Goal: Information Seeking & Learning: Learn about a topic

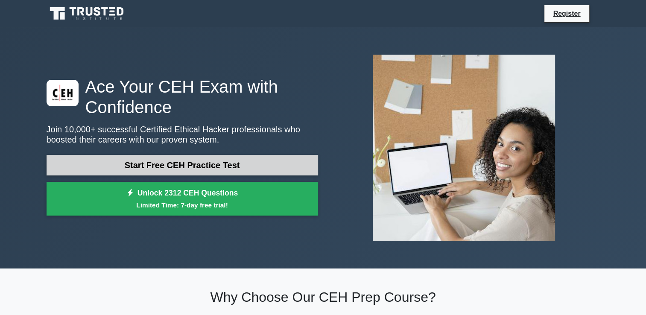
click at [185, 167] on link "Start Free CEH Practice Test" at bounding box center [182, 165] width 271 height 20
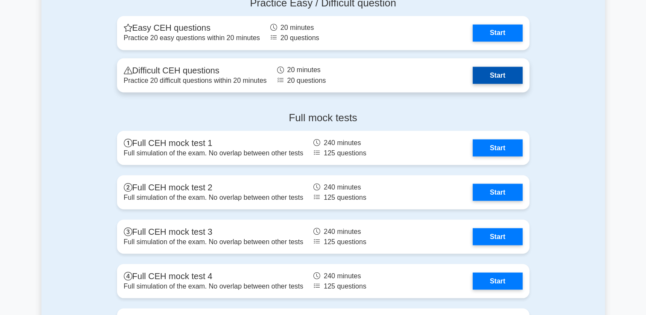
scroll to position [1544, 0]
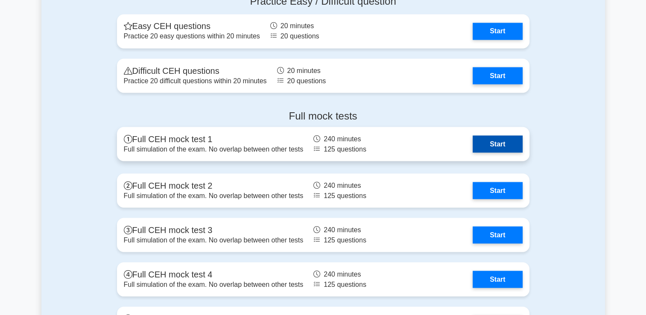
click at [487, 146] on link "Start" at bounding box center [498, 143] width 50 height 17
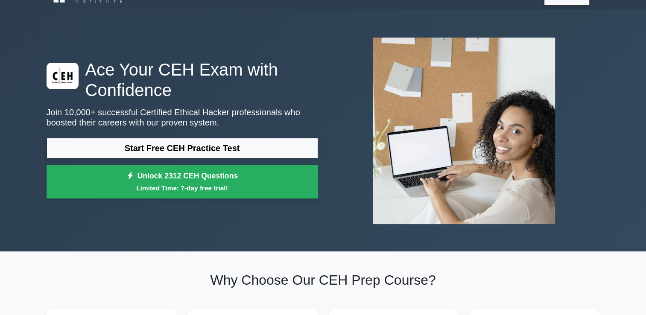
scroll to position [0, 0]
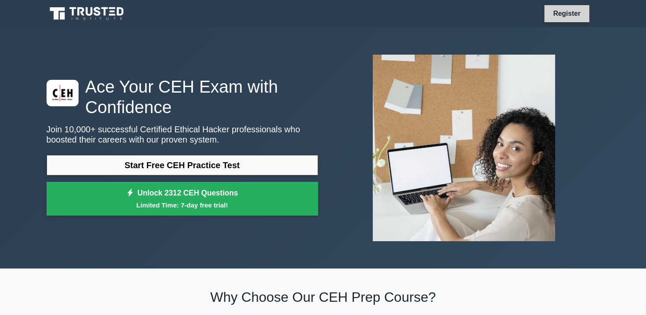
click at [555, 12] on link "Register" at bounding box center [567, 13] width 38 height 11
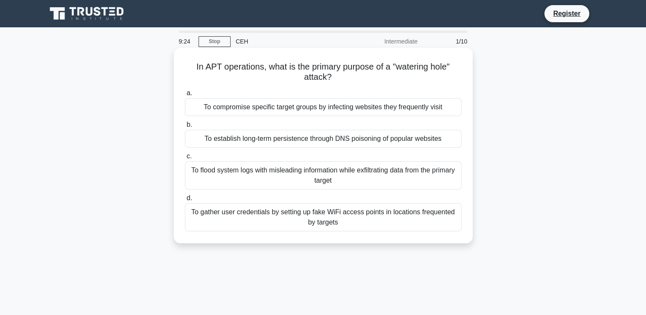
click at [263, 170] on div "To flood system logs with misleading information while exfiltrating data from t…" at bounding box center [323, 175] width 277 height 28
click at [185, 159] on input "c. To flood system logs with misleading information while exfiltrating data fro…" at bounding box center [185, 157] width 0 height 6
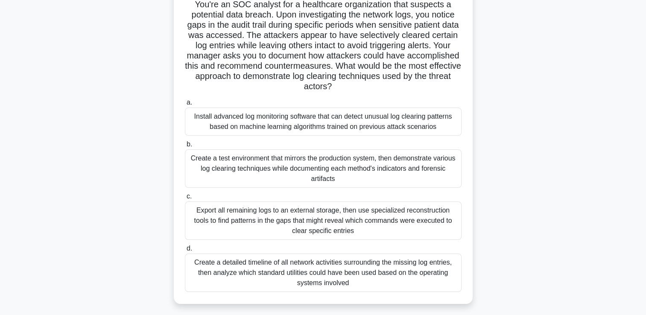
scroll to position [72, 0]
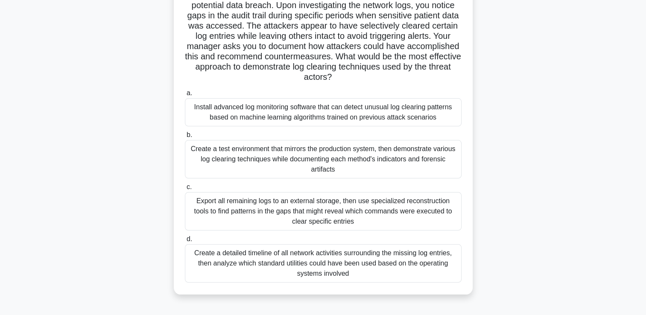
click at [339, 210] on div "Export all remaining logs to an external storage, then use specialized reconstr…" at bounding box center [323, 211] width 277 height 38
click at [185, 190] on input "c. Export all remaining logs to an external storage, then use specialized recon…" at bounding box center [185, 187] width 0 height 6
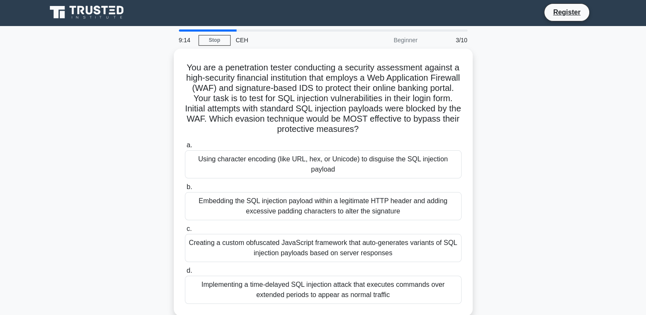
scroll to position [0, 0]
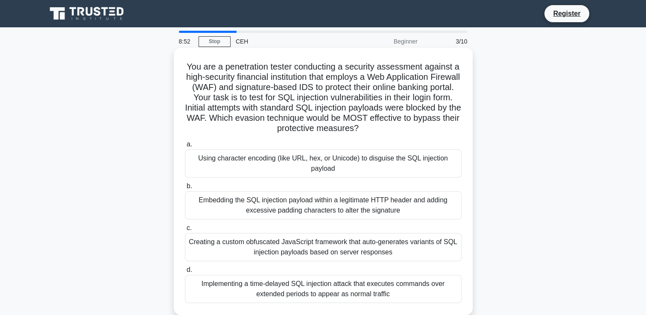
click at [315, 285] on div "Implementing a time-delayed SQL injection attack that executes commands over ex…" at bounding box center [323, 289] width 277 height 28
click at [185, 273] on input "d. Implementing a time-delayed SQL injection attack that executes commands over…" at bounding box center [185, 270] width 0 height 6
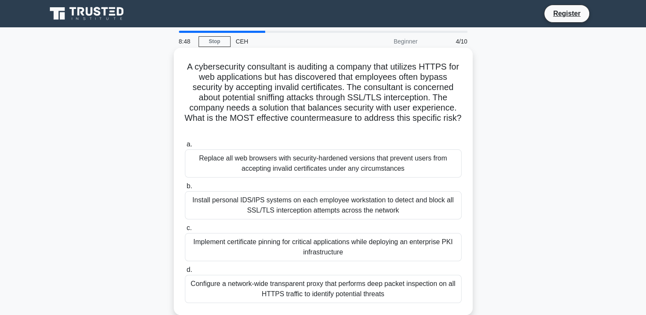
click at [359, 165] on div "Replace all web browsers with security-hardened versions that prevent users fro…" at bounding box center [323, 163] width 277 height 28
click at [185, 147] on input "a. Replace all web browsers with security-hardened versions that prevent users …" at bounding box center [185, 145] width 0 height 6
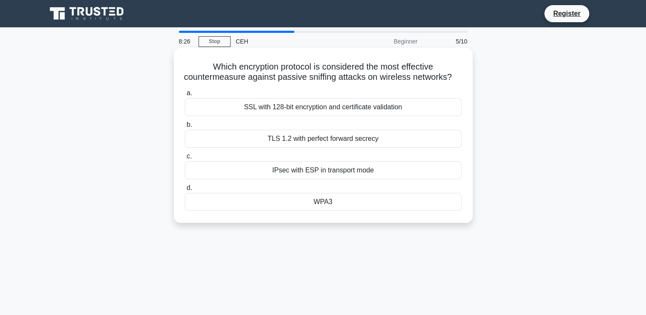
click at [333, 211] on div "WPA3" at bounding box center [323, 202] width 277 height 18
click at [185, 191] on input "d. WPA3" at bounding box center [185, 188] width 0 height 6
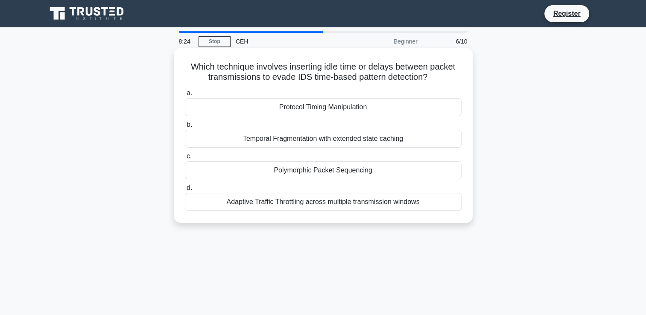
click at [311, 202] on div "Adaptive Traffic Throttling across multiple transmission windows" at bounding box center [323, 202] width 277 height 18
click at [185, 191] on input "d. Adaptive Traffic Throttling across multiple transmission windows" at bounding box center [185, 188] width 0 height 6
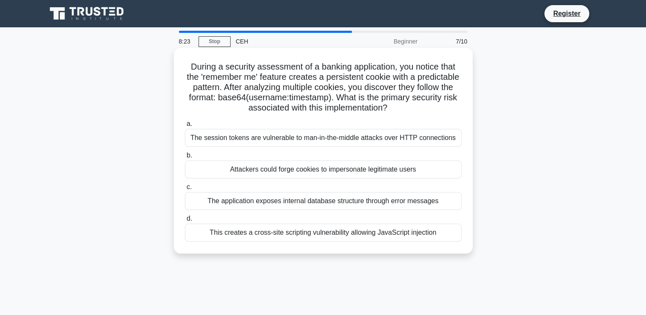
click at [315, 138] on div "The session tokens are vulnerable to man-in-the-middle attacks over HTTP connec…" at bounding box center [323, 138] width 277 height 18
click at [185, 127] on input "a. The session tokens are vulnerable to man-in-the-middle attacks over HTTP con…" at bounding box center [185, 124] width 0 height 6
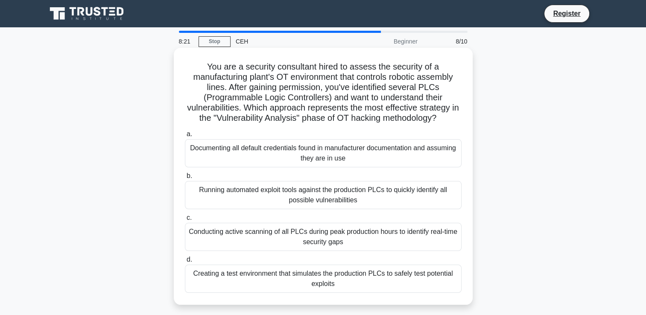
click at [335, 200] on div "Running automated exploit tools against the production PLCs to quickly identify…" at bounding box center [323, 195] width 277 height 28
click at [185, 179] on input "b. Running automated exploit tools against the production PLCs to quickly ident…" at bounding box center [185, 176] width 0 height 6
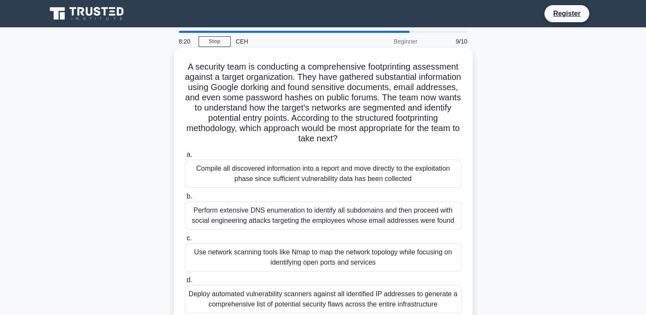
click at [321, 297] on div "Deploy automated vulnerability scanners against all identified IP addresses to …" at bounding box center [323, 299] width 277 height 28
click at [185, 283] on input "d. Deploy automated vulnerability scanners against all identified IP addresses …" at bounding box center [185, 280] width 0 height 6
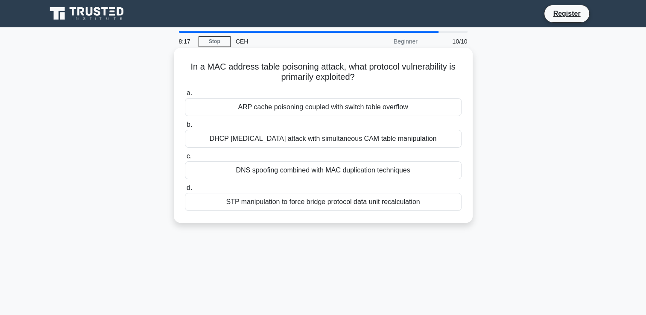
click at [305, 203] on div "STP manipulation to force bridge protocol data unit recalculation" at bounding box center [323, 202] width 277 height 18
click at [185, 191] on input "d. STP manipulation to force bridge protocol data unit recalculation" at bounding box center [185, 188] width 0 height 6
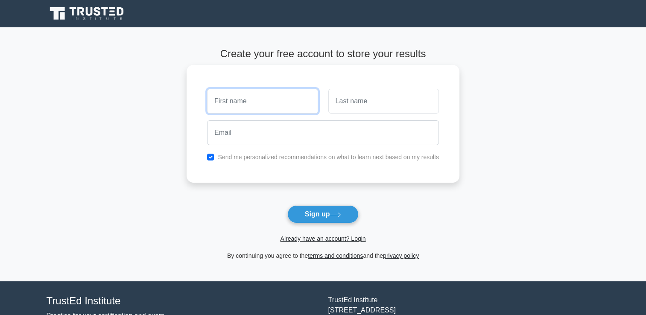
click at [287, 107] on input "text" at bounding box center [262, 101] width 111 height 25
type input "[PERSON_NAME]"
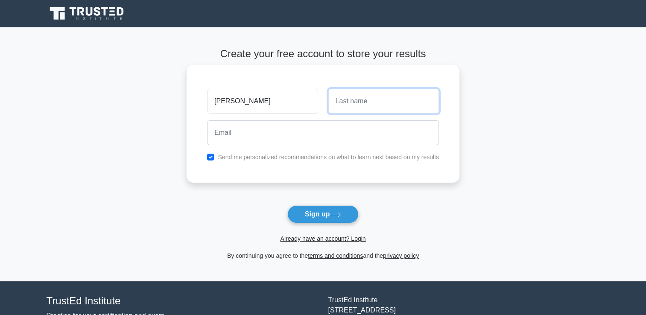
click at [344, 111] on input "text" at bounding box center [383, 101] width 111 height 25
type input "lincoln"
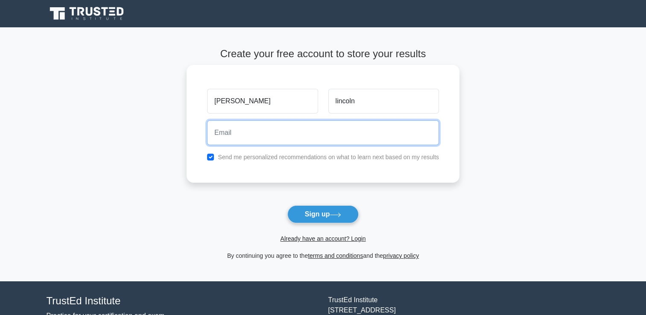
click at [305, 135] on input "email" at bounding box center [323, 132] width 232 height 25
paste input "[EMAIL_ADDRESS][DOMAIN_NAME]"
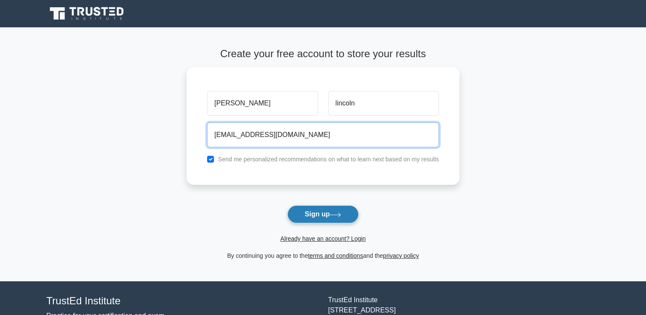
type input "vavaqeda@fxzig.com"
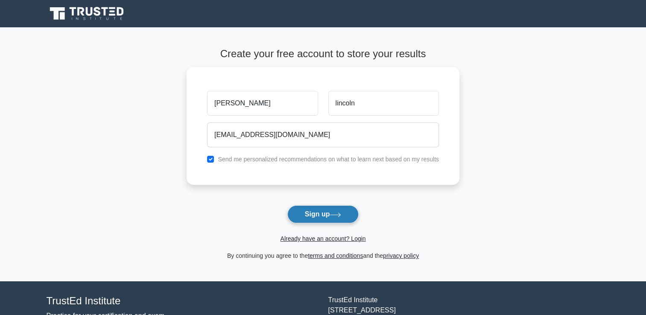
click at [336, 221] on button "Sign up" at bounding box center [323, 214] width 72 height 18
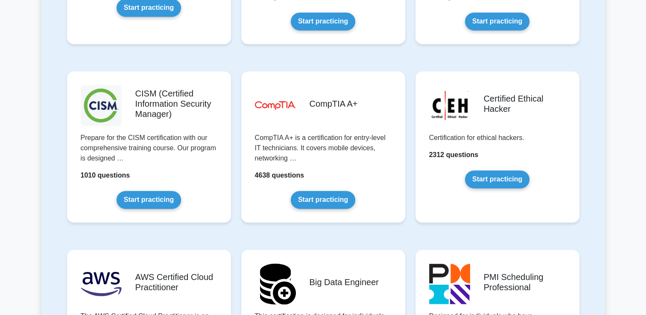
scroll to position [1206, 0]
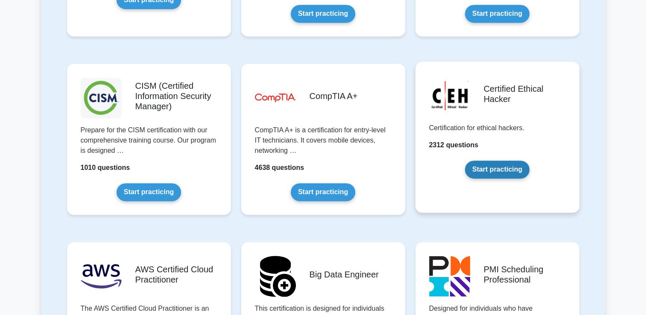
click at [504, 168] on link "Start practicing" at bounding box center [497, 170] width 64 height 18
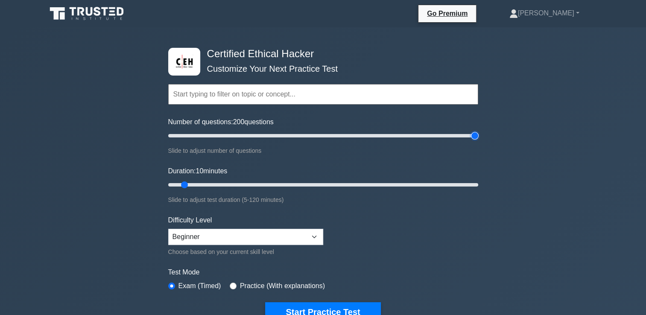
drag, startPoint x: 179, startPoint y: 134, endPoint x: 480, endPoint y: 142, distance: 301.1
type input "200"
click at [478, 141] on input "Number of questions: 200 questions" at bounding box center [323, 136] width 310 height 10
drag, startPoint x: 183, startPoint y: 181, endPoint x: 518, endPoint y: 181, distance: 335.5
type input "120"
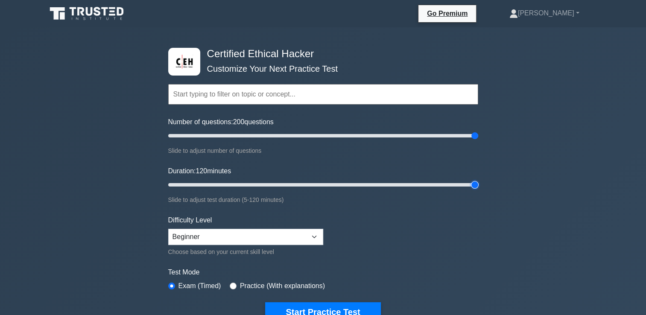
click at [478, 181] on input "Duration: 120 minutes" at bounding box center [323, 185] width 310 height 10
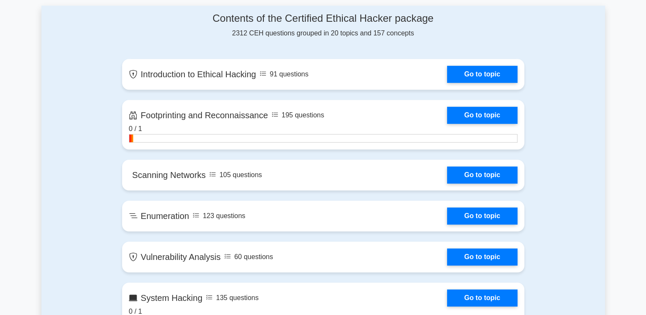
scroll to position [557, 0]
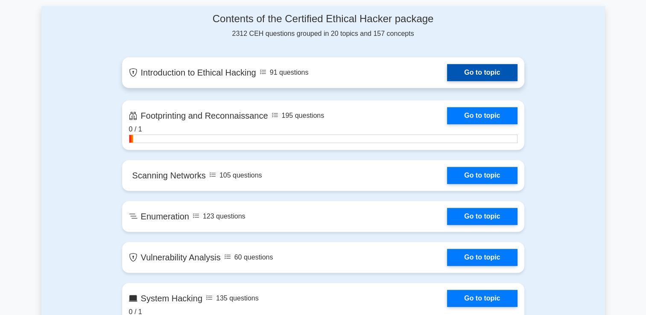
click at [477, 77] on link "Go to topic" at bounding box center [482, 72] width 70 height 17
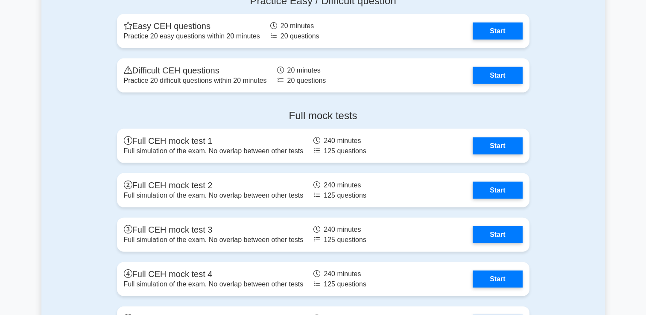
scroll to position [1812, 0]
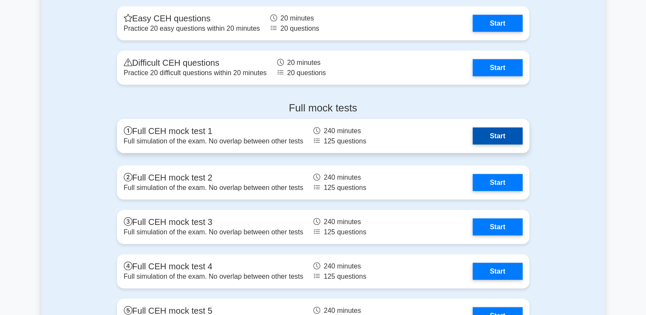
click at [520, 134] on link "Start" at bounding box center [498, 136] width 50 height 17
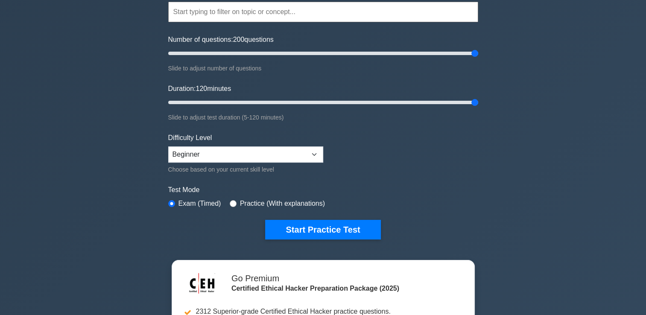
scroll to position [86, 0]
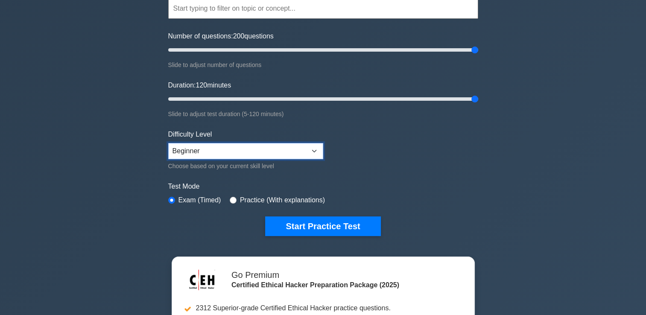
click at [274, 148] on select "Beginner Intermediate Expert" at bounding box center [245, 151] width 155 height 16
click at [566, 176] on div "Certified Ethical Hacker Customize Your Next Practice Test Topics Introduction …" at bounding box center [323, 199] width 646 height 515
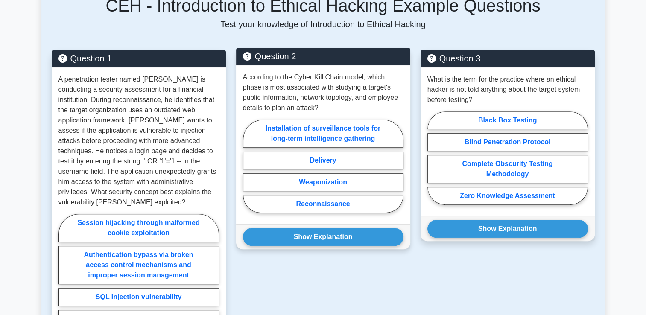
scroll to position [412, 0]
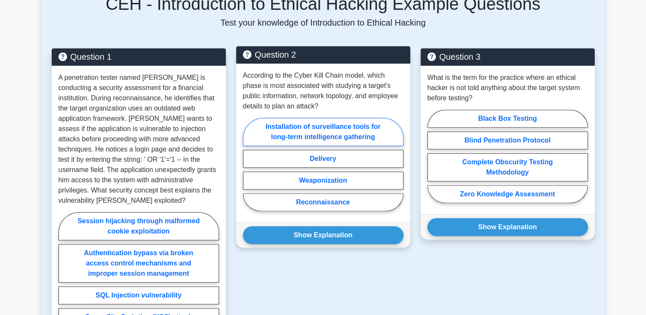
click at [303, 131] on label "Installation of surveillance tools for long-term intelligence gathering" at bounding box center [323, 132] width 161 height 28
click at [248, 164] on input "Installation of surveillance tools for long-term intelligence gathering" at bounding box center [246, 167] width 6 height 6
radio input "true"
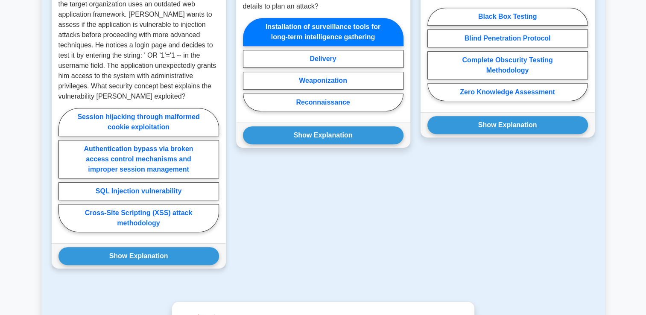
scroll to position [537, 0]
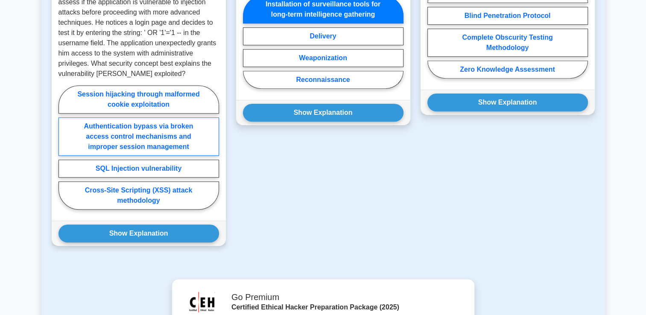
click at [151, 122] on label "Authentication bypass via broken access control mechanisms and improper session…" at bounding box center [138, 136] width 161 height 38
click at [64, 147] on input "Authentication bypass via broken access control mechanisms and improper session…" at bounding box center [61, 150] width 6 height 6
radio input "true"
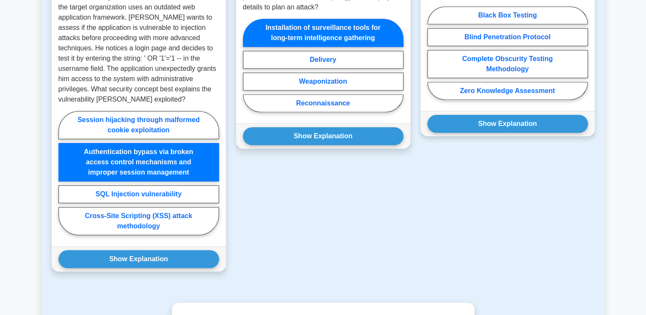
scroll to position [464, 0]
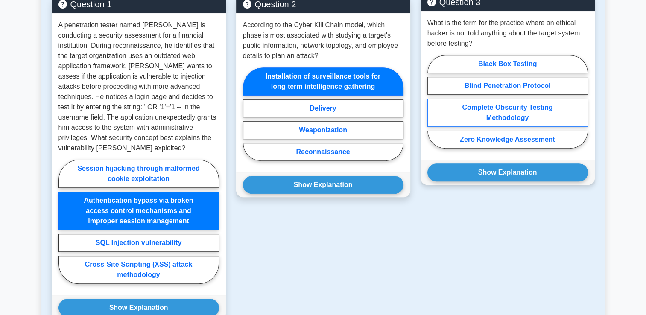
click at [496, 115] on label "Complete Obscurity Testing Methodology" at bounding box center [507, 113] width 161 height 28
click at [433, 107] on input "Complete Obscurity Testing Methodology" at bounding box center [430, 105] width 6 height 6
radio input "true"
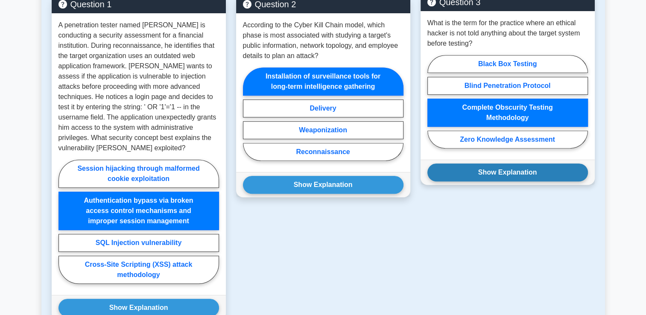
click at [483, 173] on button "Show Explanation" at bounding box center [507, 172] width 161 height 18
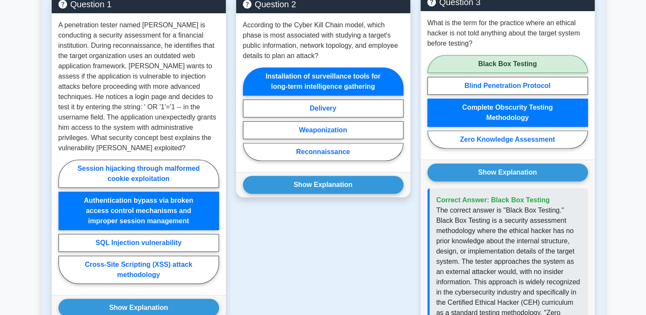
click at [518, 61] on label "Black Box Testing" at bounding box center [507, 64] width 161 height 18
click at [433, 102] on input "Black Box Testing" at bounding box center [430, 105] width 6 height 6
radio input "true"
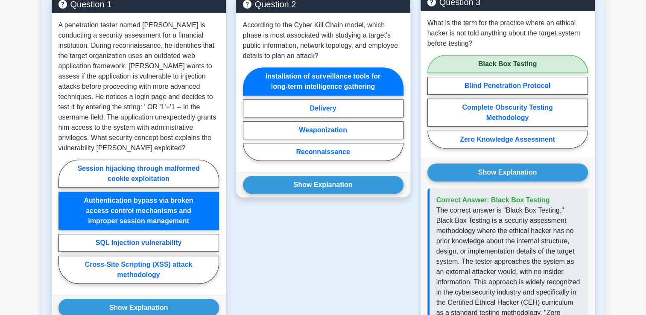
click at [506, 60] on label "Black Box Testing" at bounding box center [507, 64] width 161 height 18
click at [433, 102] on input "Black Box Testing" at bounding box center [430, 105] width 6 height 6
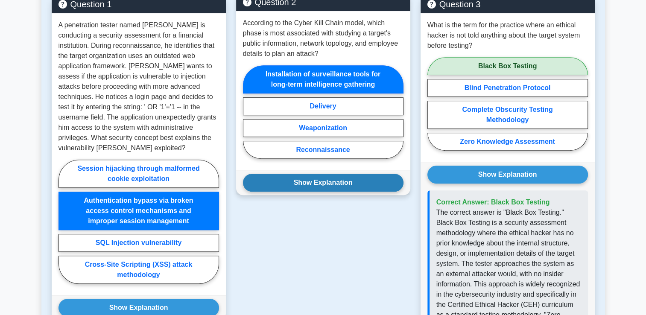
click at [327, 181] on button "Show Explanation" at bounding box center [323, 183] width 161 height 18
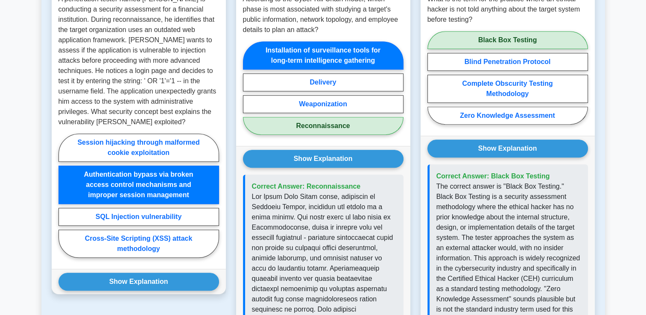
scroll to position [526, 0]
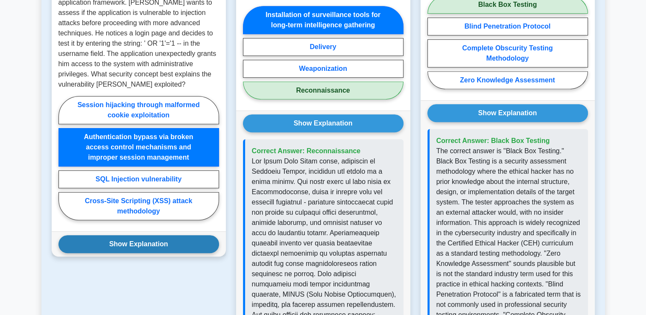
click at [181, 236] on button "Show Explanation" at bounding box center [138, 244] width 161 height 18
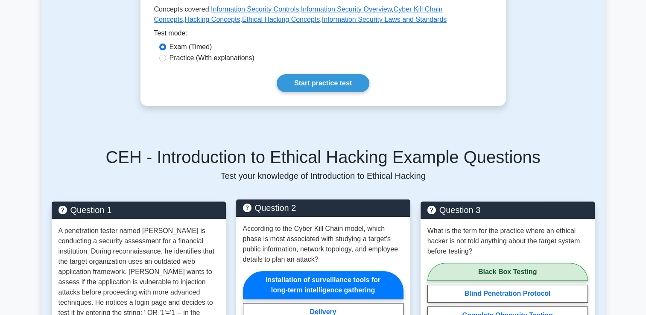
scroll to position [0, 0]
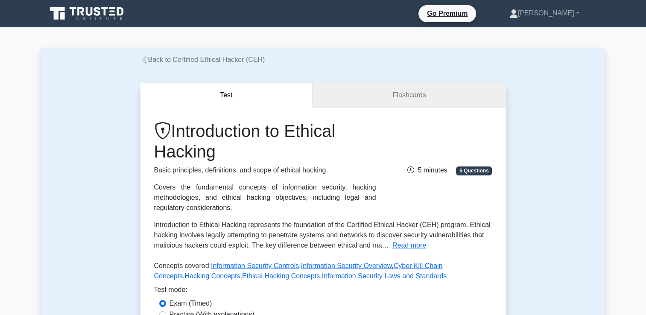
click at [401, 104] on link "Flashcards" at bounding box center [408, 95] width 193 height 24
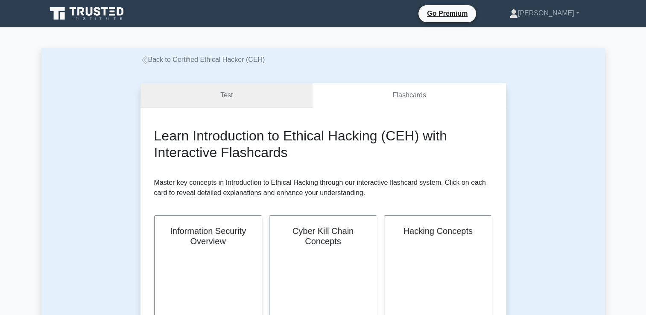
click at [242, 98] on link "Test" at bounding box center [226, 95] width 172 height 24
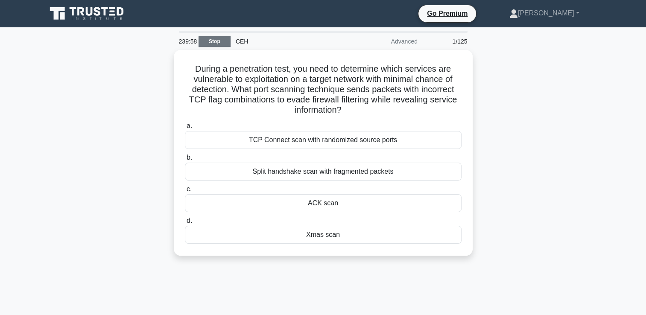
click at [212, 42] on link "Stop" at bounding box center [215, 41] width 32 height 11
